Goal: Contribute content: Contribute content

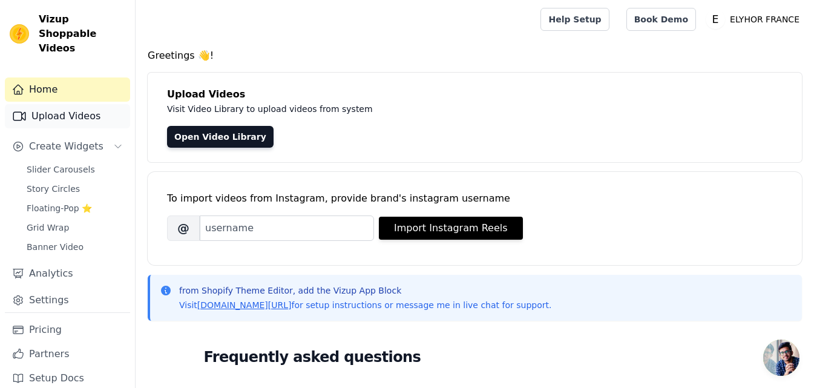
click at [60, 104] on link "Upload Videos" at bounding box center [67, 116] width 125 height 24
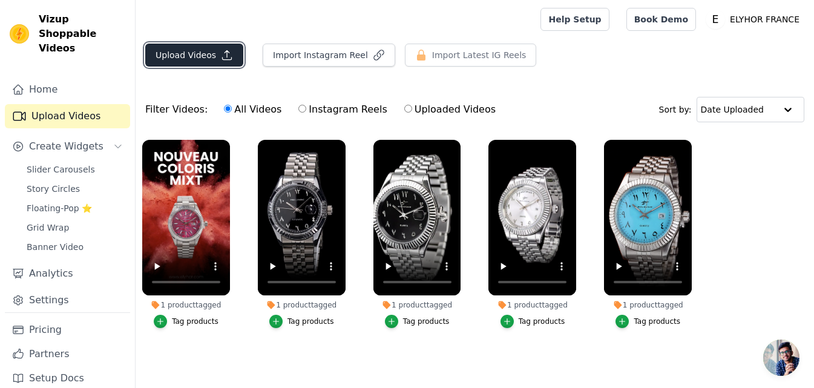
click at [212, 58] on button "Upload Videos" at bounding box center [194, 55] width 98 height 23
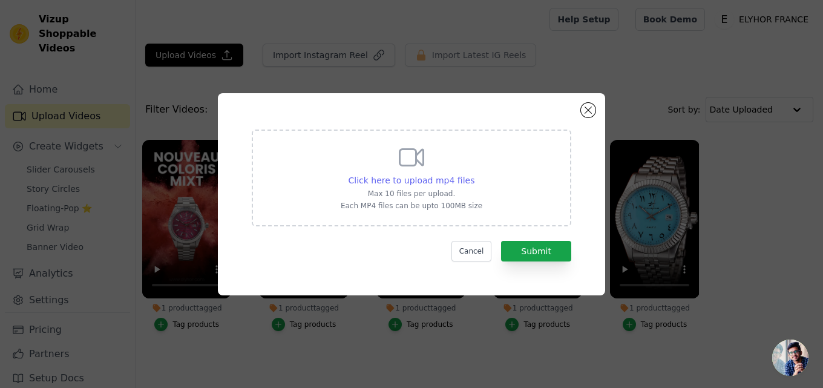
click at [404, 181] on span "Click here to upload mp4 files" at bounding box center [411, 180] width 126 height 10
click at [474, 174] on input "Click here to upload mp4 files Max 10 files per upload. Each MP4 files can be u…" at bounding box center [474, 174] width 1 height 1
click at [590, 114] on button "Close modal" at bounding box center [588, 110] width 15 height 15
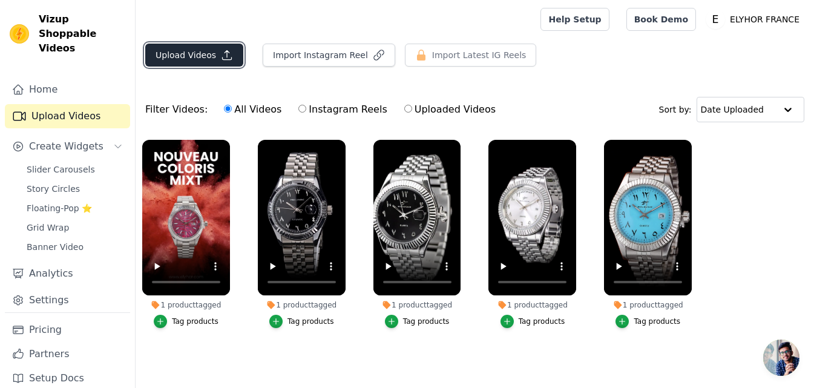
click at [196, 51] on button "Upload Videos" at bounding box center [194, 55] width 98 height 23
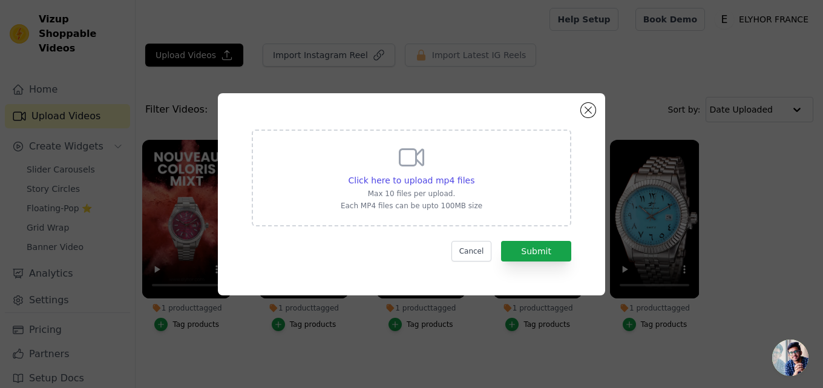
click at [391, 166] on div "Click here to upload mp4 files Max 10 files per upload. Each MP4 files can be u…" at bounding box center [412, 177] width 142 height 68
click at [474, 174] on input "Click here to upload mp4 files Max 10 files per upload. Each MP4 files can be u…" at bounding box center [474, 174] width 1 height 1
type input "C:\fakepath\MnmLXh0PuGtvhUuF4x2_352272714213_mp4_265_hd_unlimit_taobao (1).mp4"
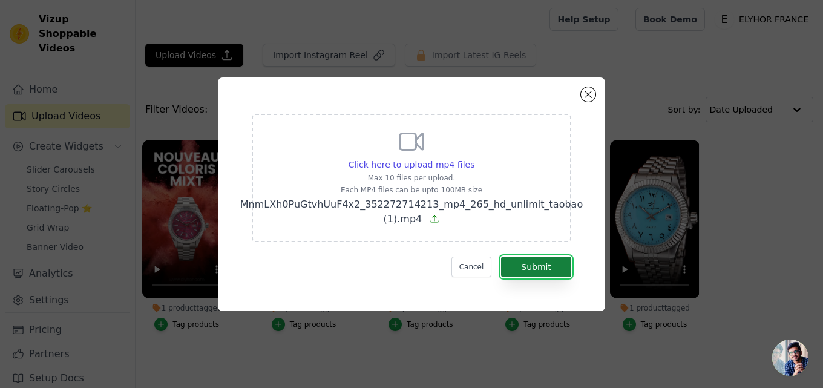
click at [535, 261] on button "Submit" at bounding box center [536, 266] width 70 height 21
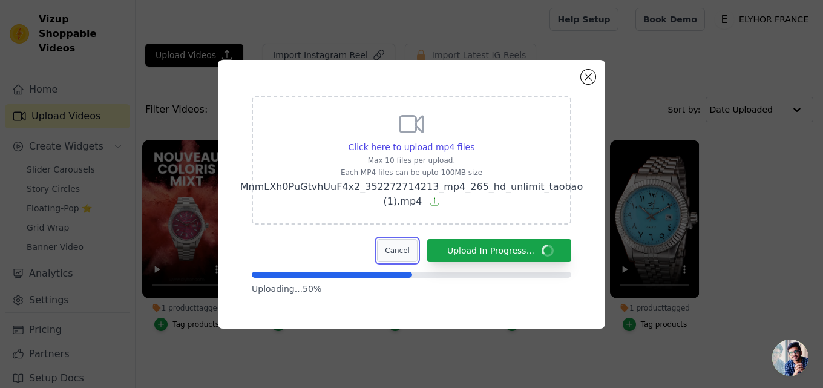
click at [399, 250] on button "Cancel" at bounding box center [397, 250] width 41 height 23
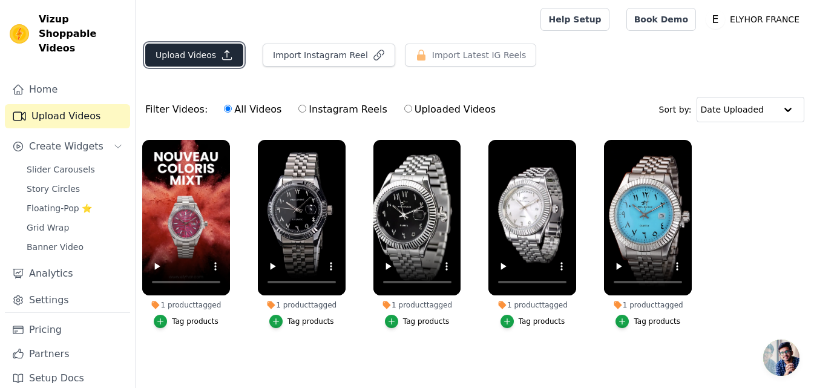
click at [200, 55] on button "Upload Videos" at bounding box center [194, 55] width 98 height 23
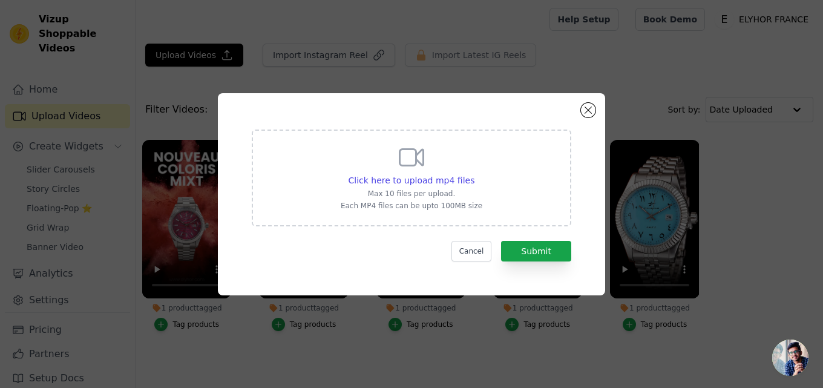
click at [397, 167] on icon at bounding box center [411, 157] width 29 height 29
click at [474, 174] on input "Click here to upload mp4 files Max 10 files per upload. Each MP4 files can be u…" at bounding box center [474, 174] width 1 height 1
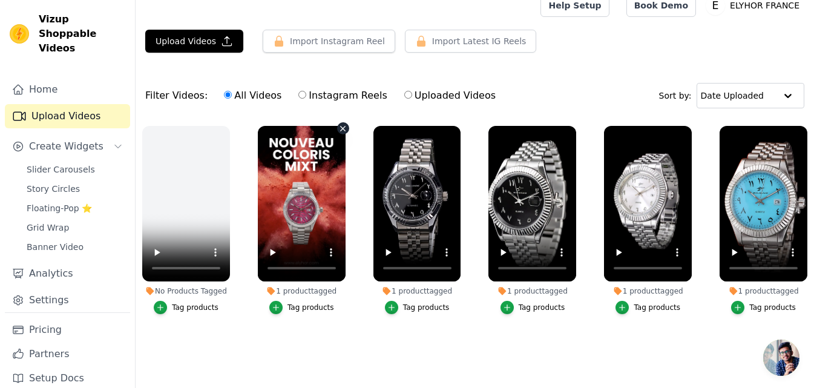
scroll to position [25, 0]
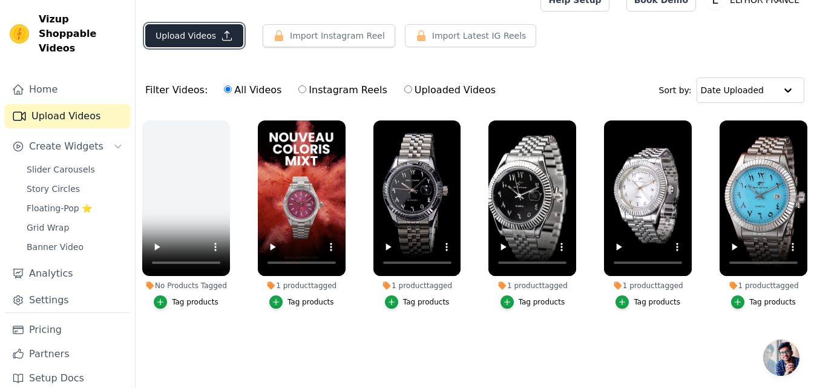
click at [212, 32] on button "Upload Videos" at bounding box center [194, 35] width 98 height 23
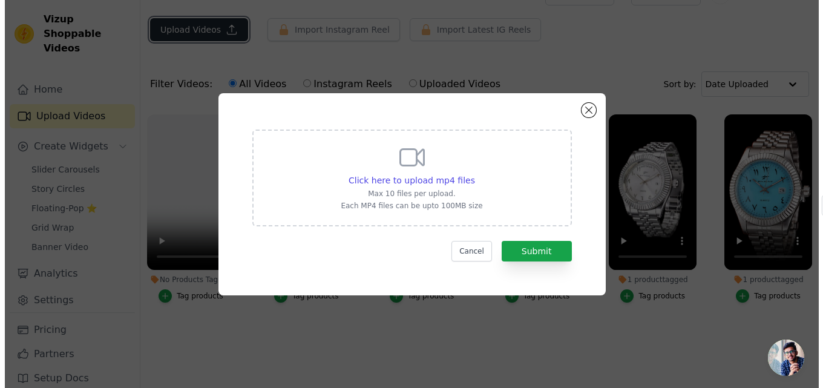
scroll to position [0, 0]
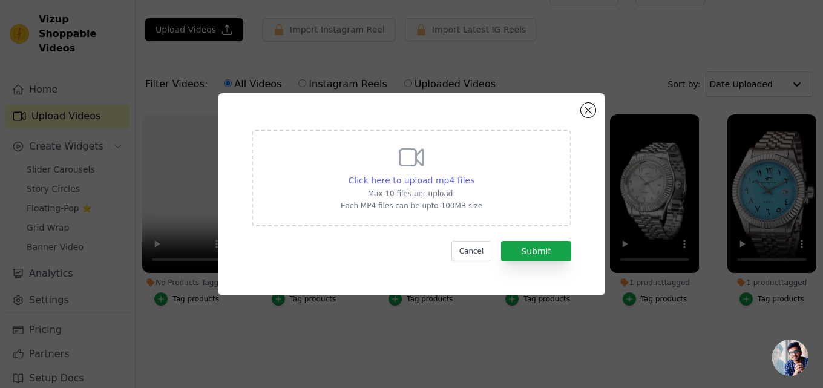
click at [394, 177] on span "Click here to upload mp4 files" at bounding box center [411, 180] width 126 height 10
click at [474, 174] on input "Click here to upload mp4 files Max 10 files per upload. Each MP4 files can be u…" at bounding box center [474, 174] width 1 height 1
click at [592, 108] on button "Close modal" at bounding box center [588, 110] width 15 height 15
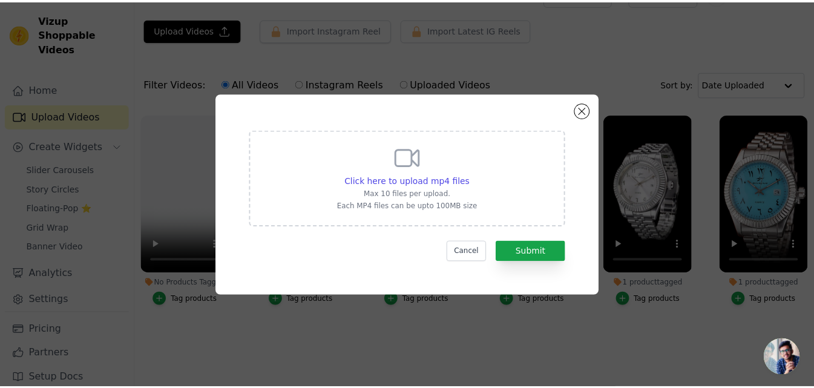
scroll to position [25, 0]
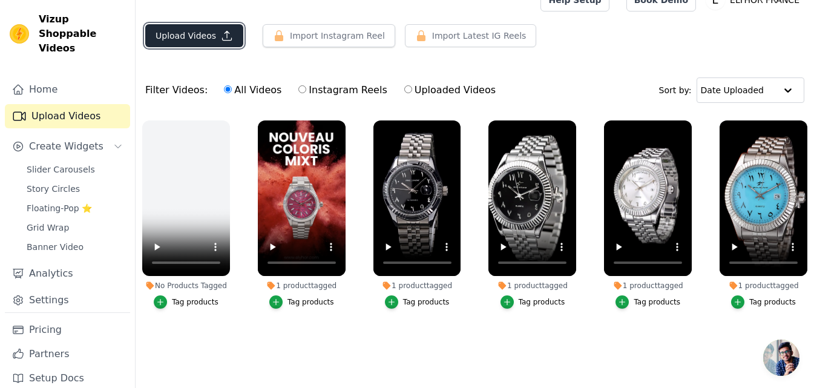
click at [198, 30] on button "Upload Videos" at bounding box center [194, 35] width 98 height 23
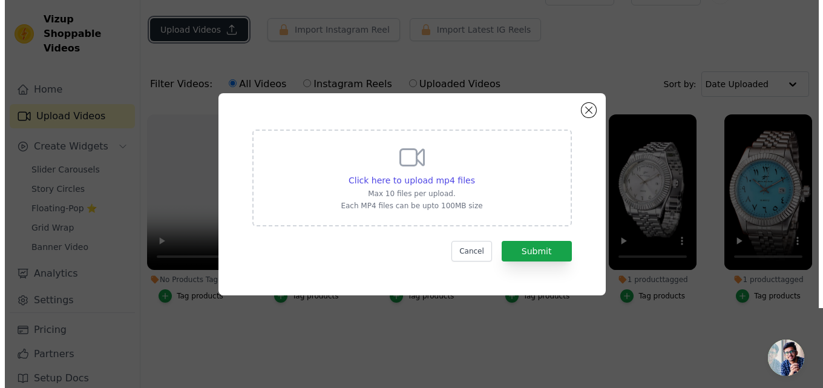
scroll to position [0, 0]
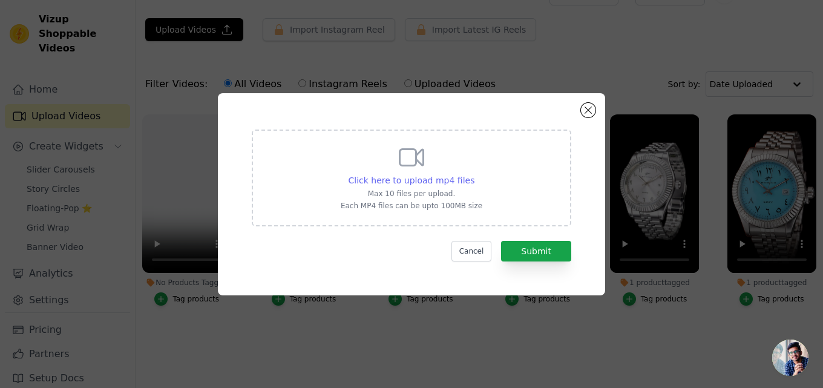
click at [405, 182] on span "Click here to upload mp4 files" at bounding box center [411, 180] width 126 height 10
click at [474, 174] on input "Click here to upload mp4 files Max 10 files per upload. Each MP4 files can be u…" at bounding box center [474, 174] width 1 height 1
click at [425, 178] on span "Click here to upload mp4 files" at bounding box center [411, 180] width 126 height 10
click at [474, 174] on input "Click here to upload mp4 files Max 10 files per upload. Each MP4 files can be u…" at bounding box center [474, 174] width 1 height 1
type input "C:\fakepath\skeleton imperium video.mov"
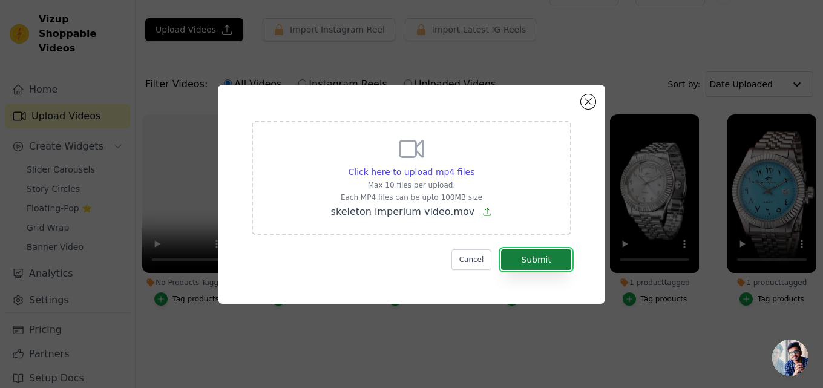
click at [535, 260] on button "Submit" at bounding box center [536, 259] width 70 height 21
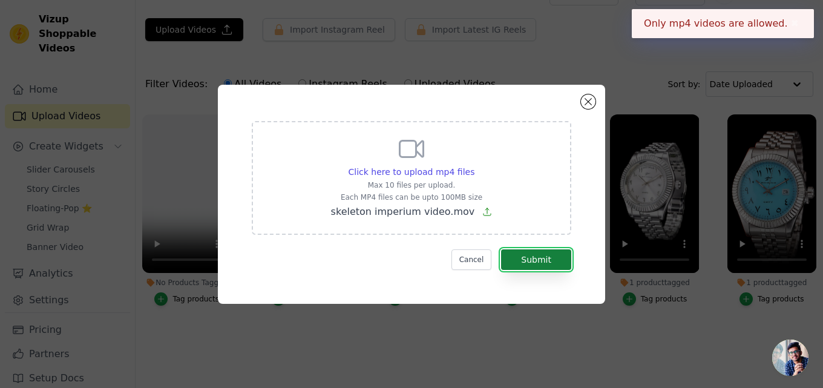
click at [526, 255] on button "Submit" at bounding box center [536, 259] width 70 height 21
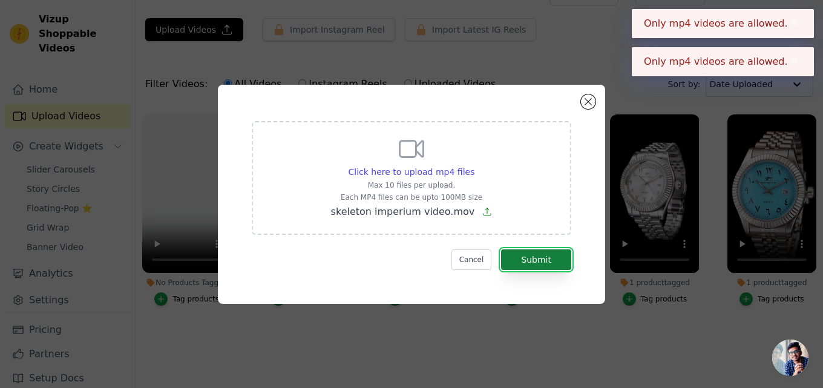
click at [526, 255] on button "Submit" at bounding box center [536, 259] width 70 height 21
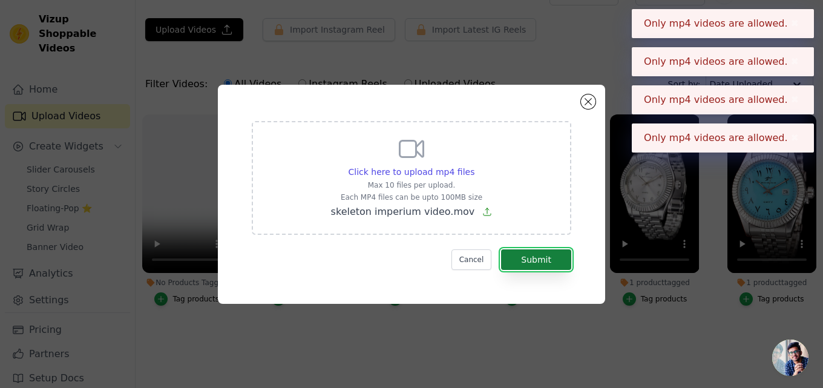
click at [526, 255] on button "Submit" at bounding box center [536, 259] width 70 height 21
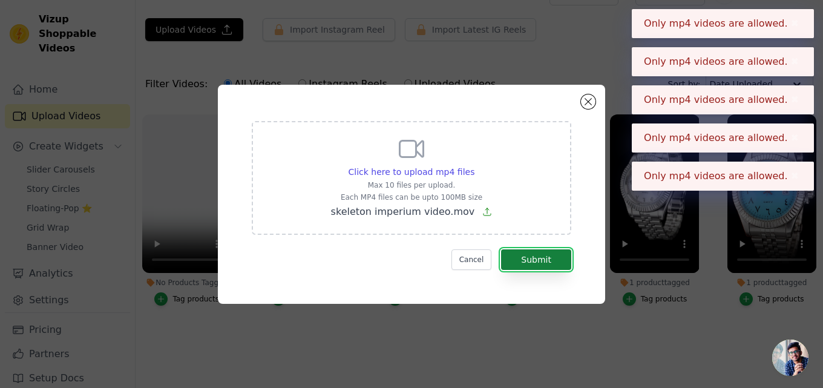
click at [526, 253] on button "Submit" at bounding box center [536, 259] width 70 height 21
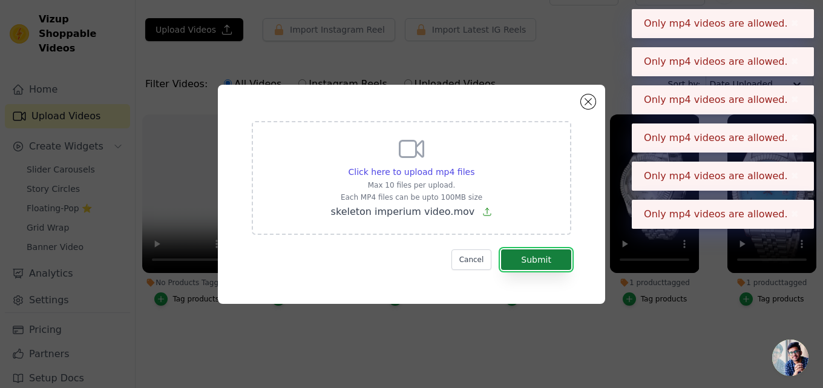
click at [526, 253] on button "Submit" at bounding box center [536, 259] width 70 height 21
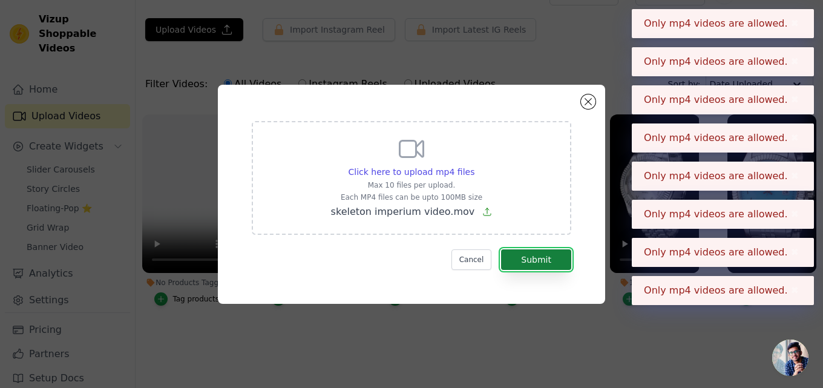
click at [526, 253] on button "Submit" at bounding box center [536, 259] width 70 height 21
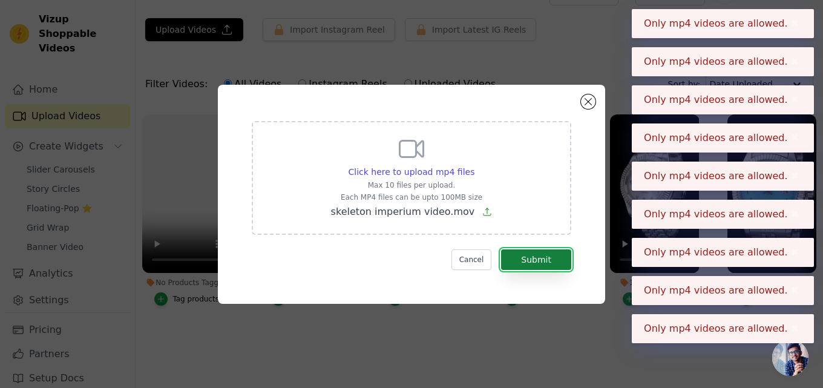
click at [526, 253] on button "Submit" at bounding box center [536, 259] width 70 height 21
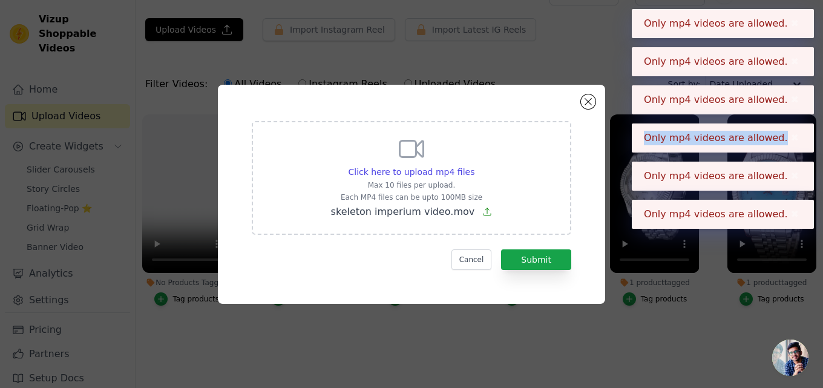
drag, startPoint x: 654, startPoint y: 132, endPoint x: 782, endPoint y: 139, distance: 127.2
click at [782, 139] on div "Only mp4 videos are allowed. ✖" at bounding box center [723, 137] width 182 height 29
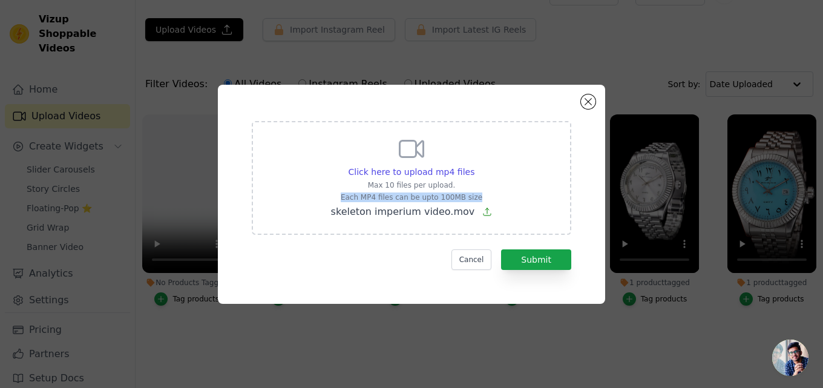
drag, startPoint x: 350, startPoint y: 194, endPoint x: 486, endPoint y: 190, distance: 136.8
click at [486, 190] on div "Click here to upload mp4 files Max 10 files per upload. Each MP4 files can be u…" at bounding box center [411, 178] width 319 height 114
click at [483, 194] on p "Each MP4 files can be upto 100MB size" at bounding box center [412, 197] width 162 height 10
click at [474, 166] on input "Click here to upload mp4 files Max 10 files per upload. Each MP4 files can be u…" at bounding box center [474, 165] width 1 height 1
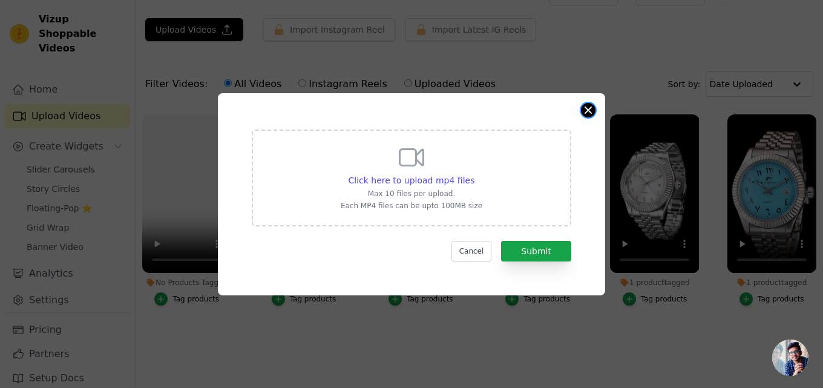
click at [582, 108] on button "Close modal" at bounding box center [588, 110] width 15 height 15
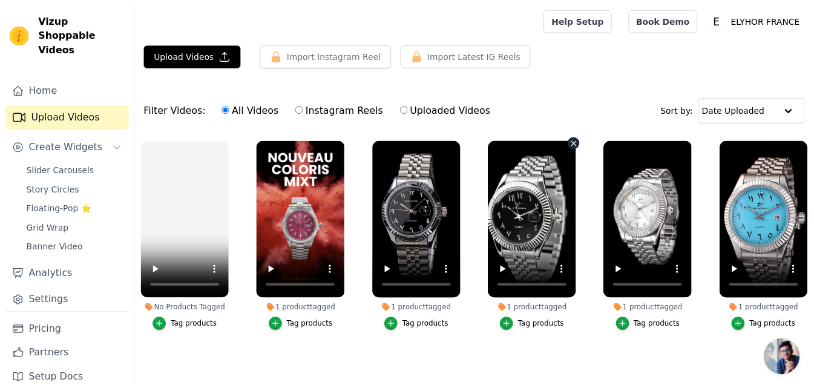
scroll to position [25, 0]
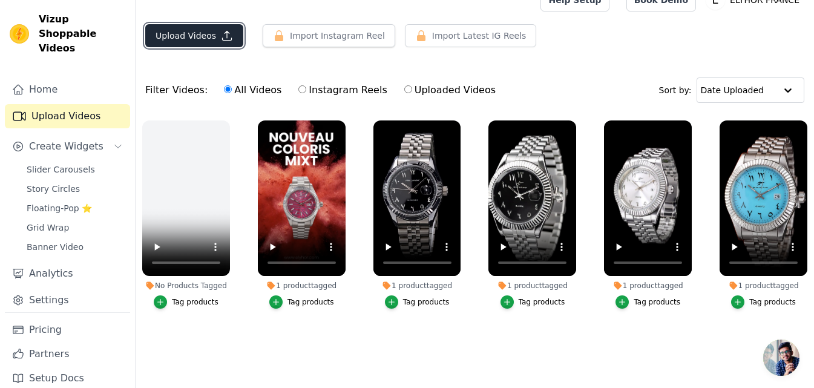
click at [214, 39] on button "Upload Videos" at bounding box center [194, 35] width 98 height 23
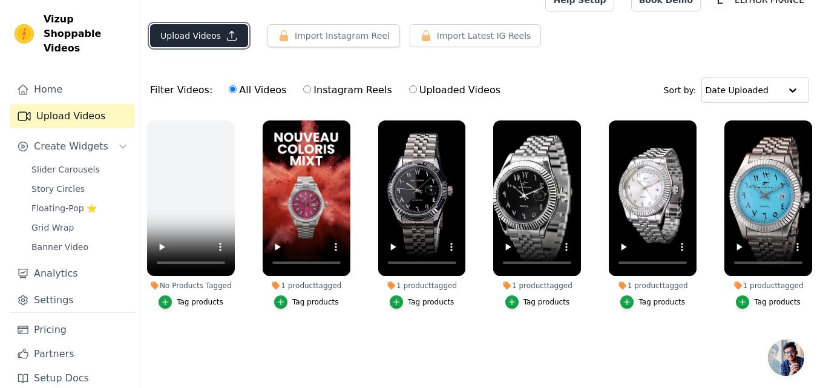
scroll to position [0, 0]
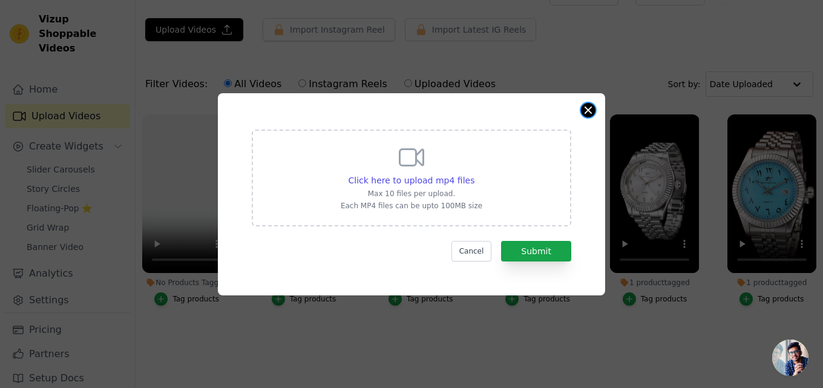
click at [583, 111] on button "Close modal" at bounding box center [588, 110] width 15 height 15
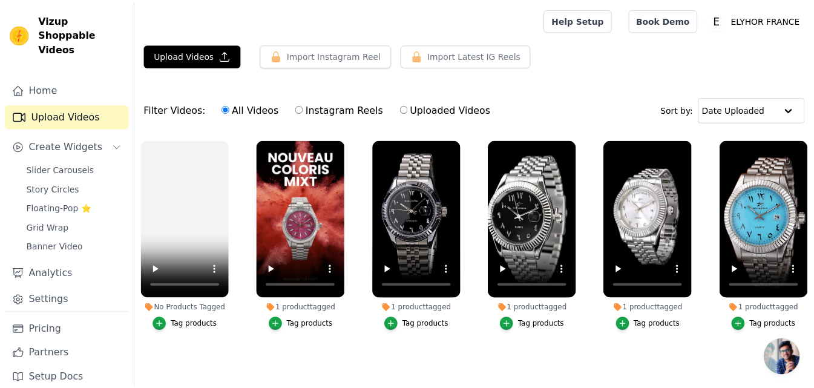
scroll to position [25, 0]
